Goal: Task Accomplishment & Management: Manage account settings

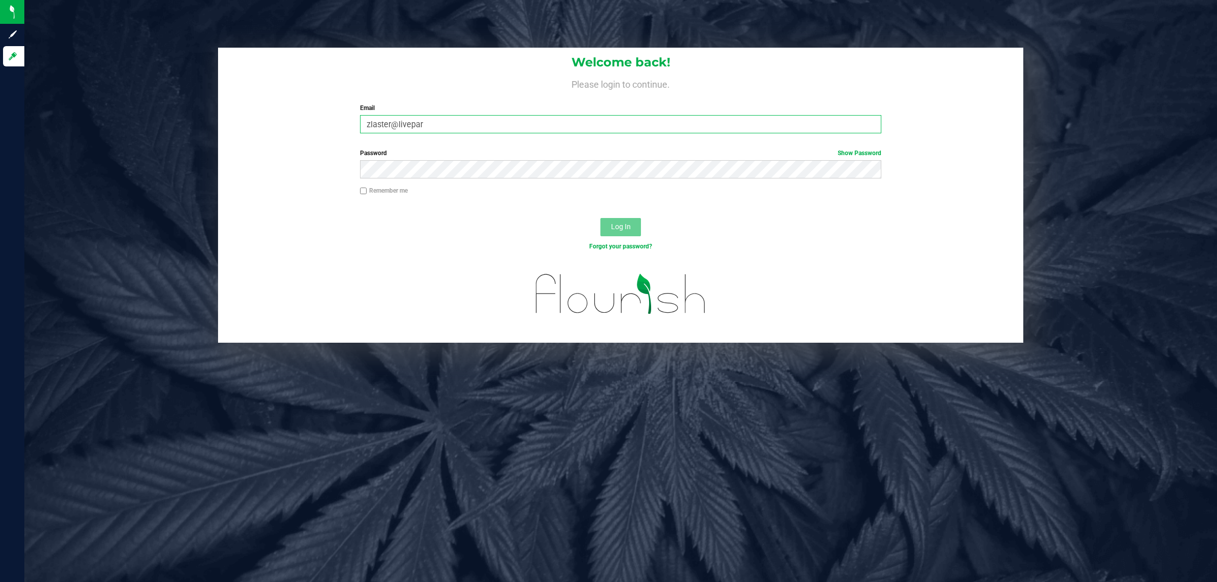
click at [547, 127] on input "zlaster@livepar" at bounding box center [621, 124] width 522 height 18
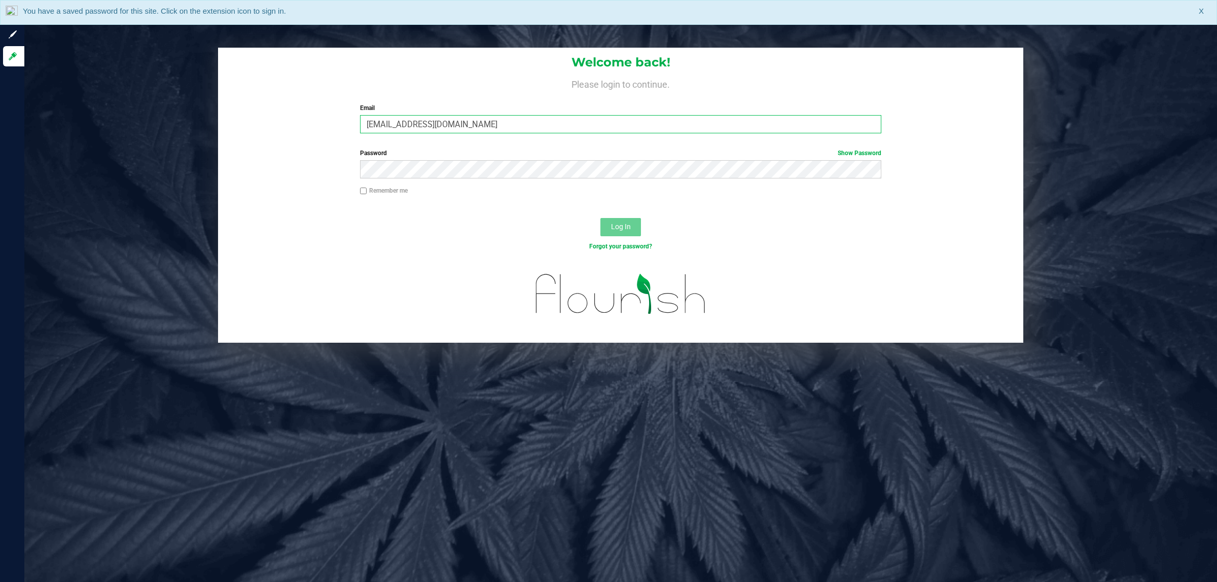
type input "zlaster@liveparallel.com"
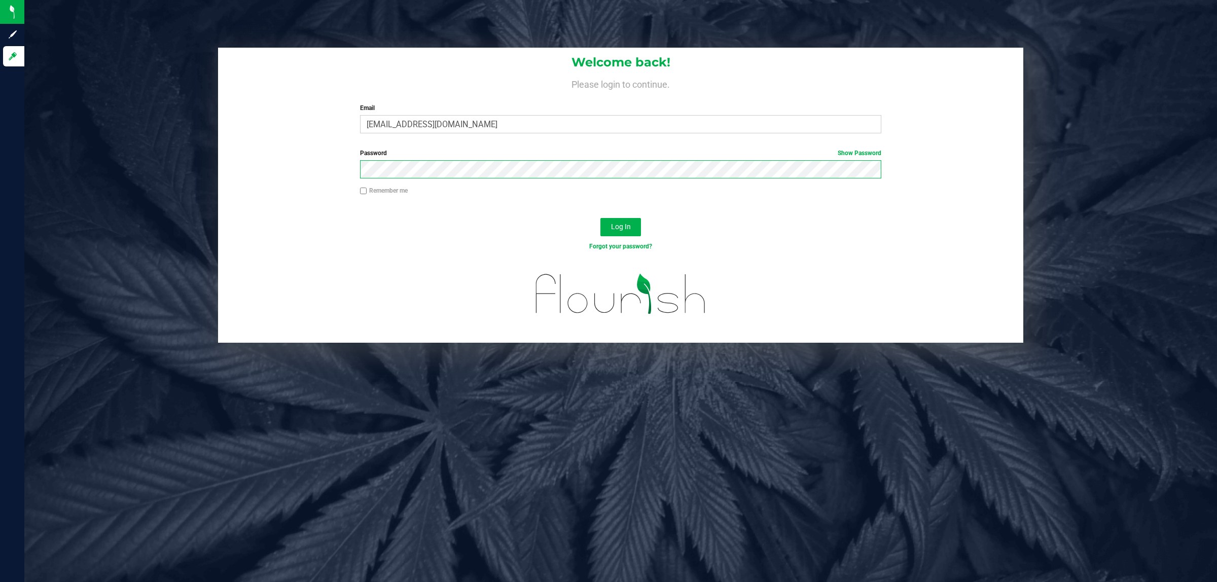
click at [600, 218] on button "Log In" at bounding box center [620, 227] width 41 height 18
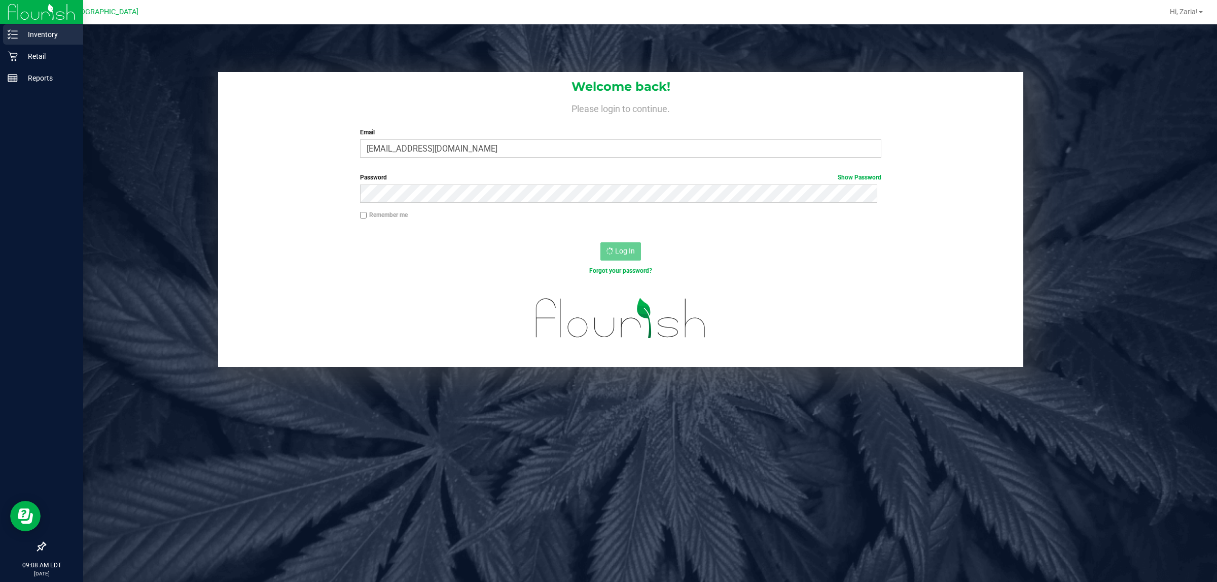
click at [33, 34] on p "Inventory" at bounding box center [48, 34] width 61 height 12
click at [26, 61] on p "Retail" at bounding box center [48, 56] width 61 height 12
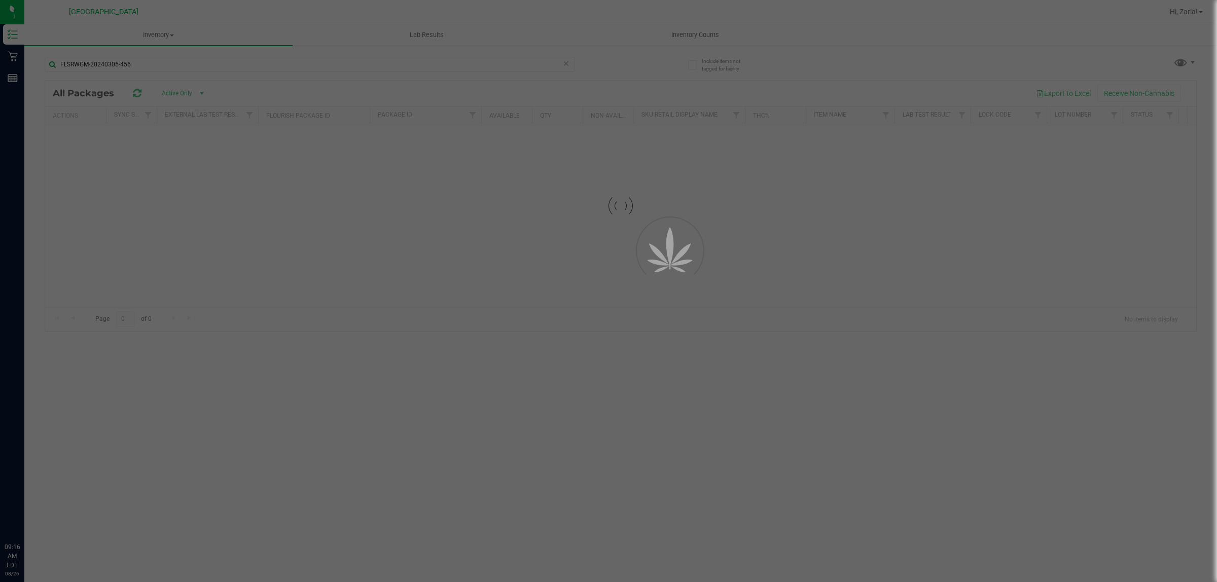
click at [1194, 11] on div at bounding box center [608, 291] width 1217 height 582
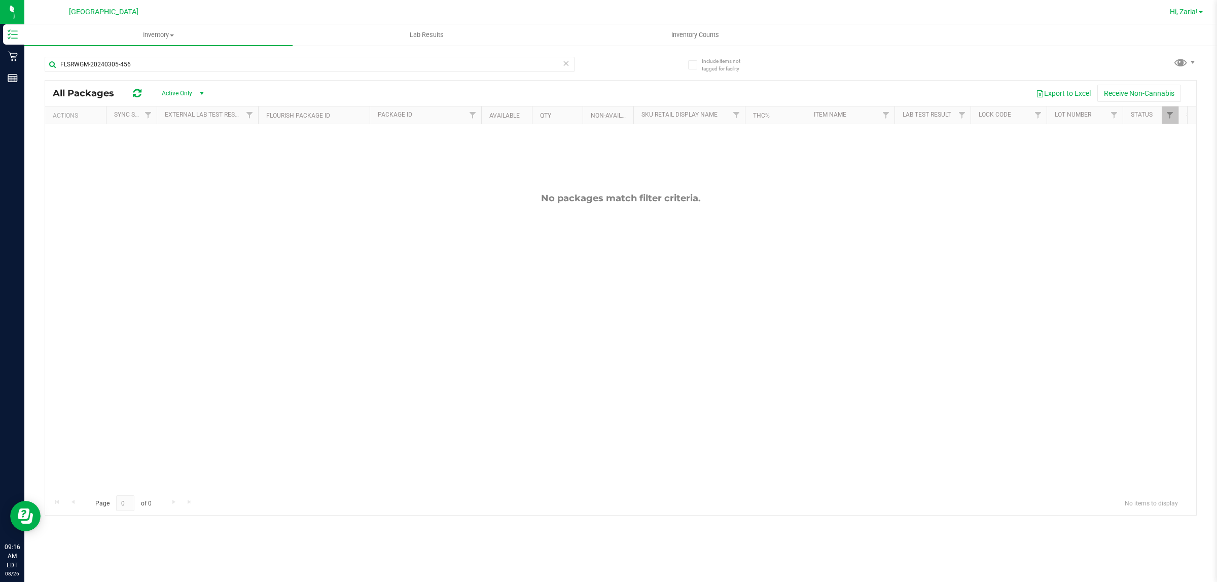
click at [1185, 14] on span "Hi, Zaria!" at bounding box center [1184, 12] width 28 height 8
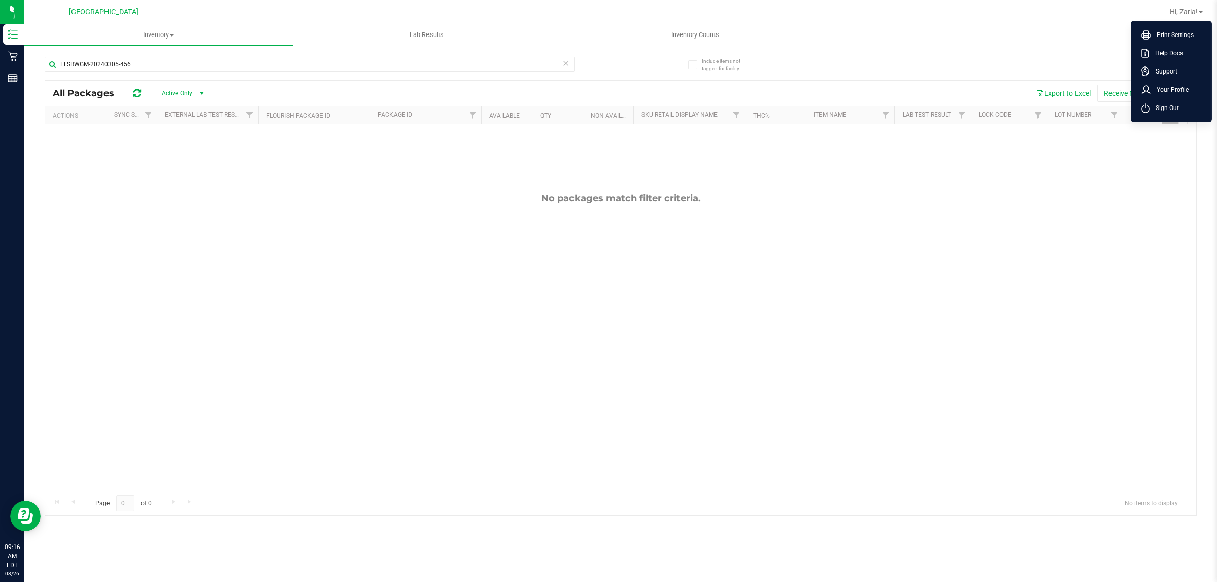
click at [1174, 110] on span "Sign Out" at bounding box center [1164, 108] width 29 height 10
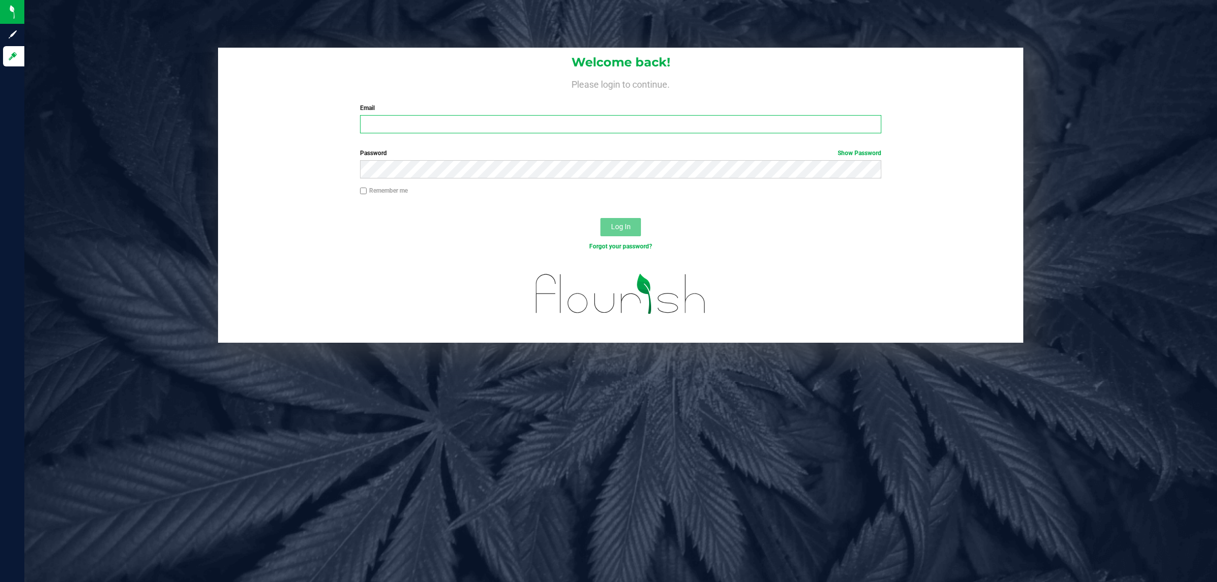
click at [556, 119] on input "Email" at bounding box center [621, 124] width 522 height 18
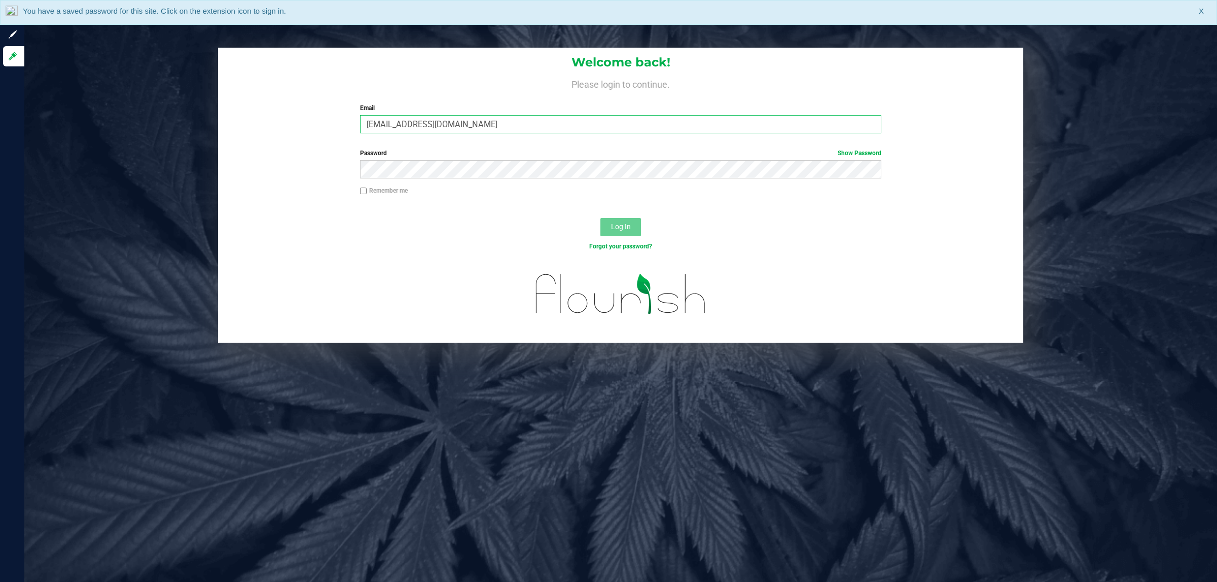
type input "[EMAIL_ADDRESS][DOMAIN_NAME]"
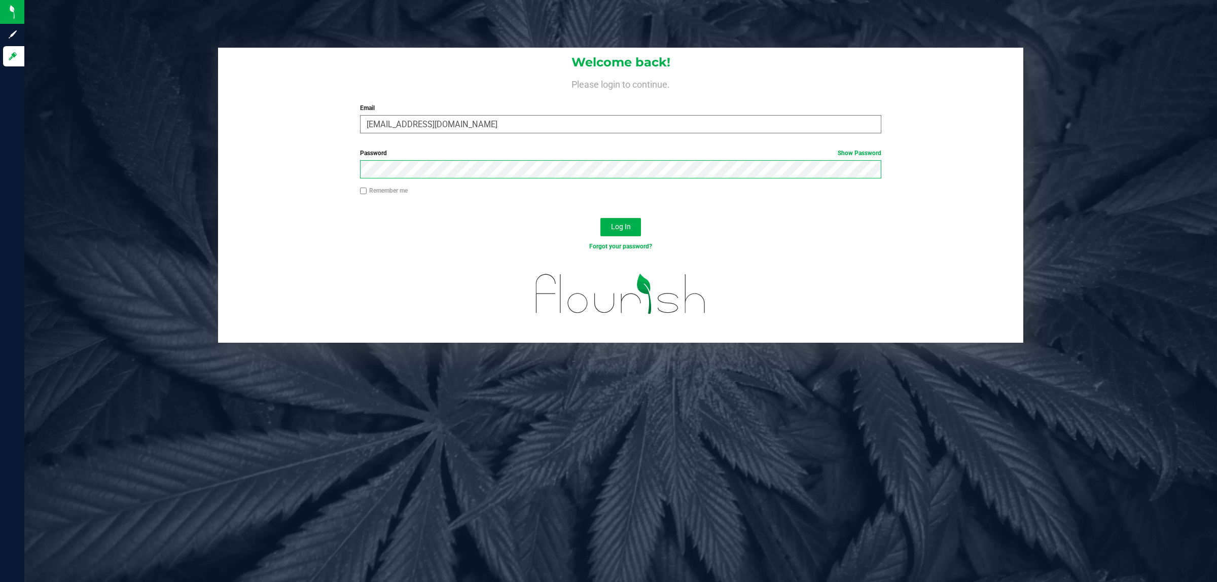
click at [600, 218] on button "Log In" at bounding box center [620, 227] width 41 height 18
